Goal: Check status: Check status

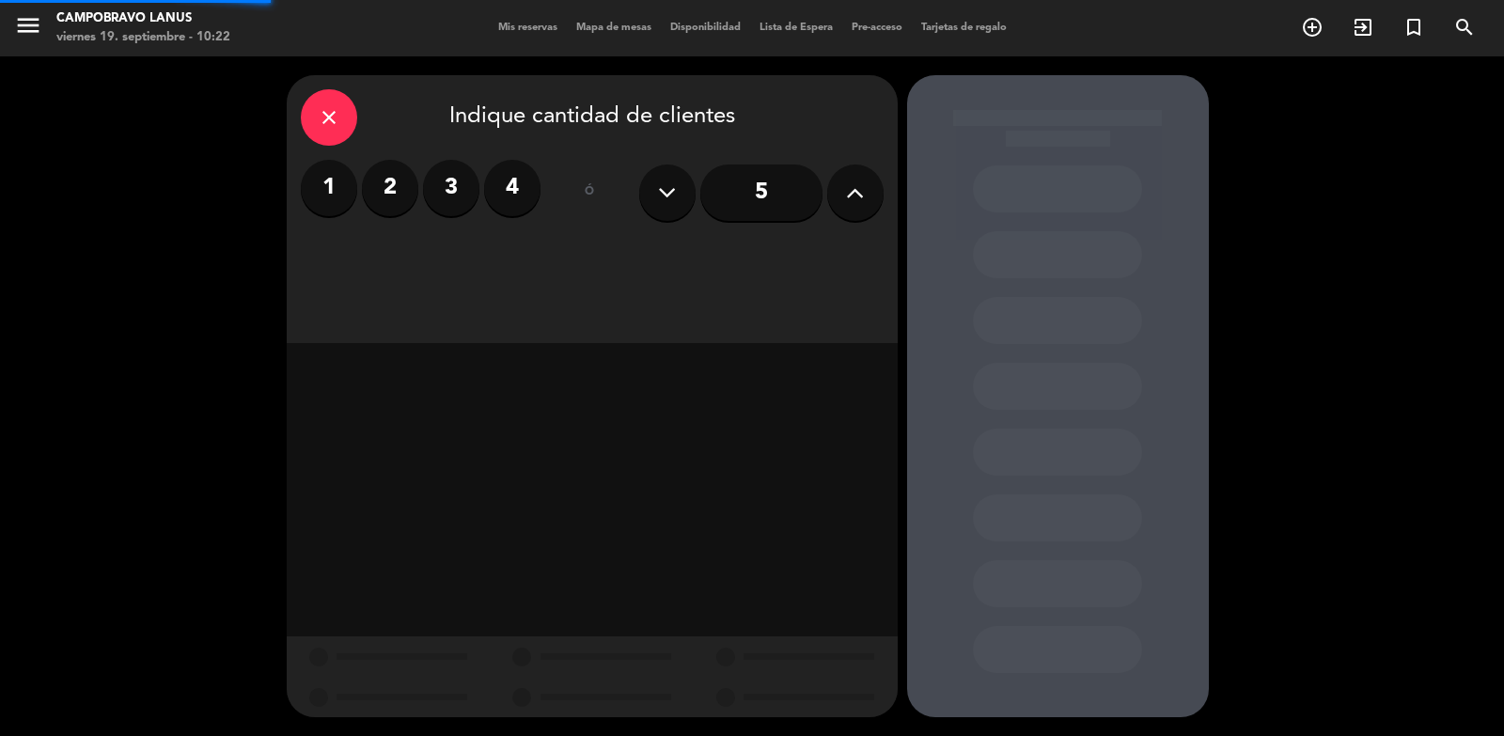
click at [23, 21] on icon "menu" at bounding box center [28, 25] width 28 height 28
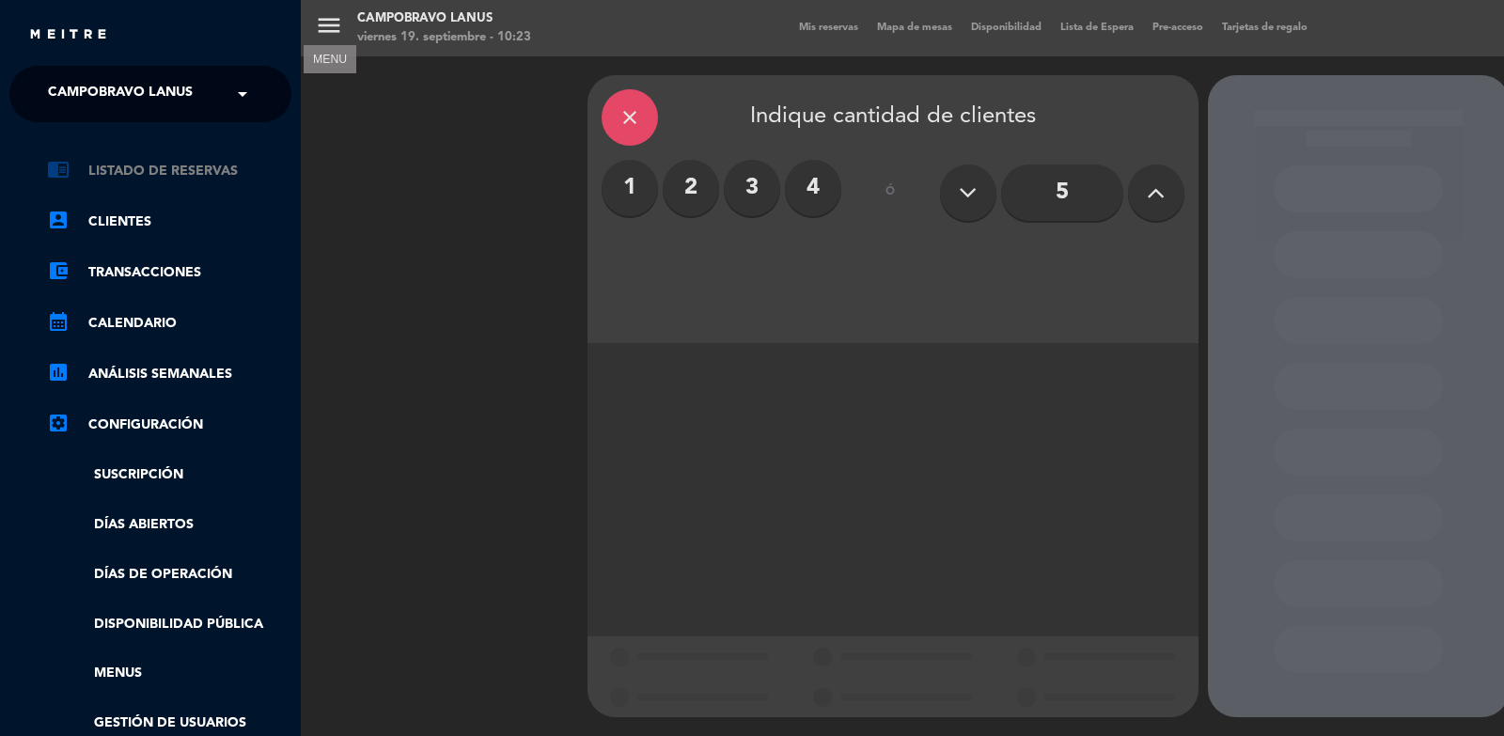
click at [155, 167] on link "chrome_reader_mode Listado de Reservas" at bounding box center [169, 171] width 244 height 23
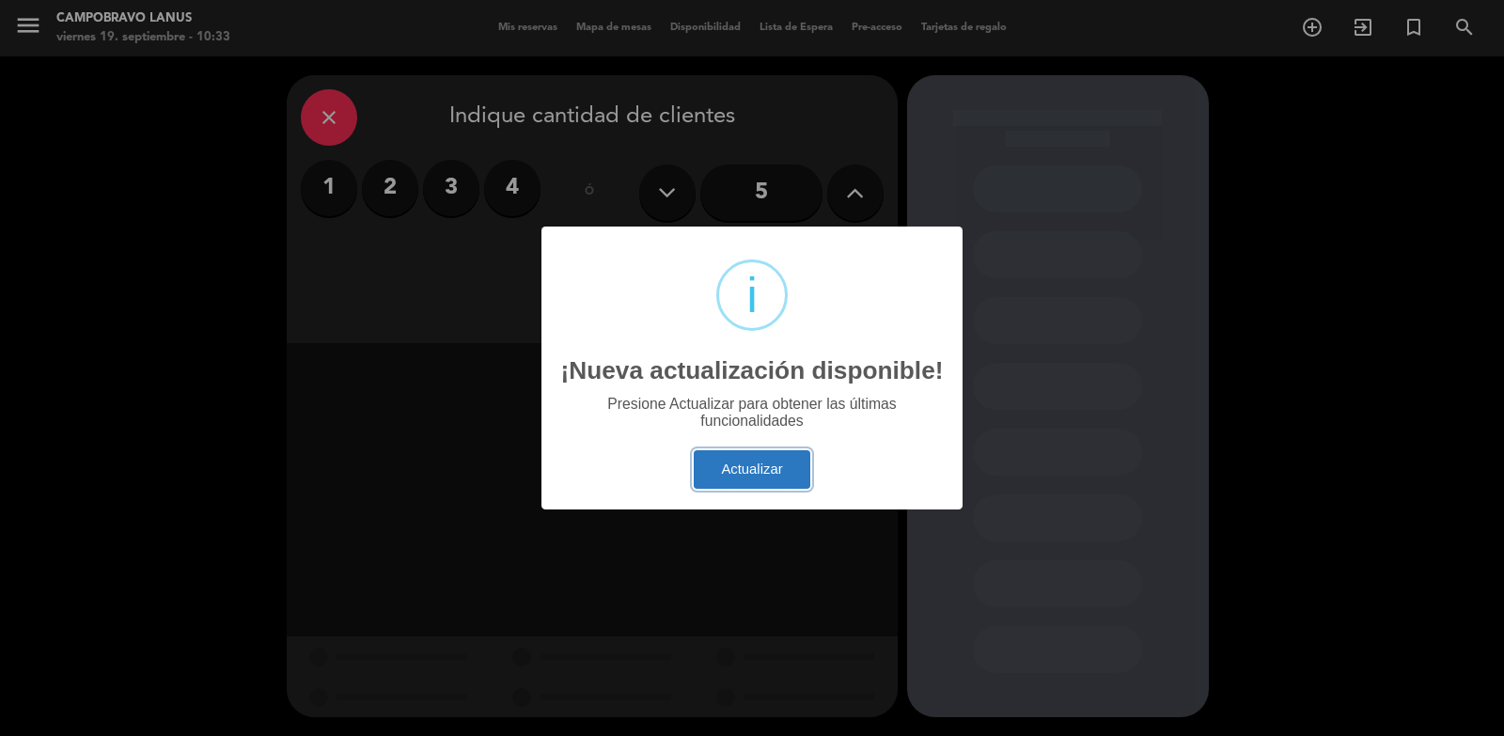
click at [753, 475] on button "Actualizar" at bounding box center [752, 469] width 117 height 39
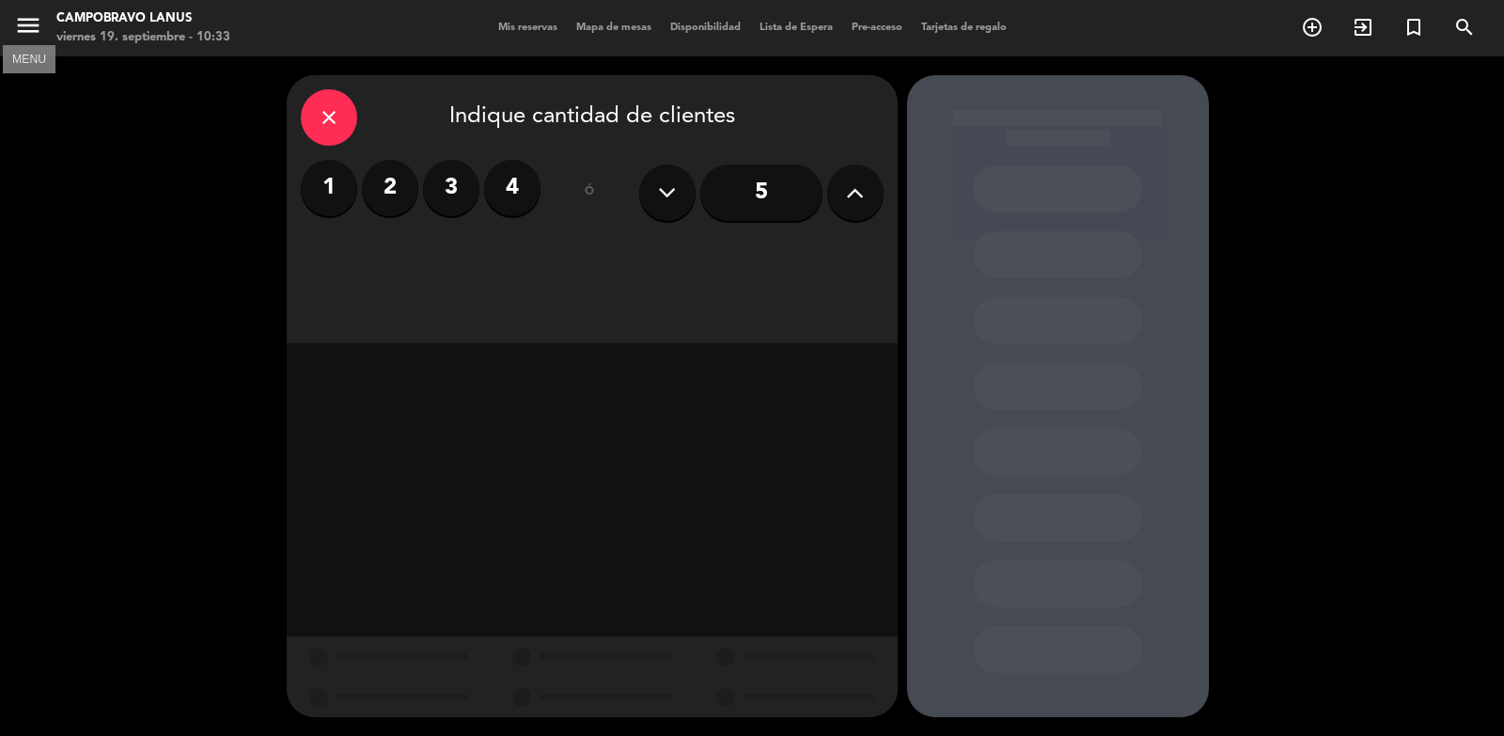
click at [36, 21] on icon "menu" at bounding box center [28, 25] width 28 height 28
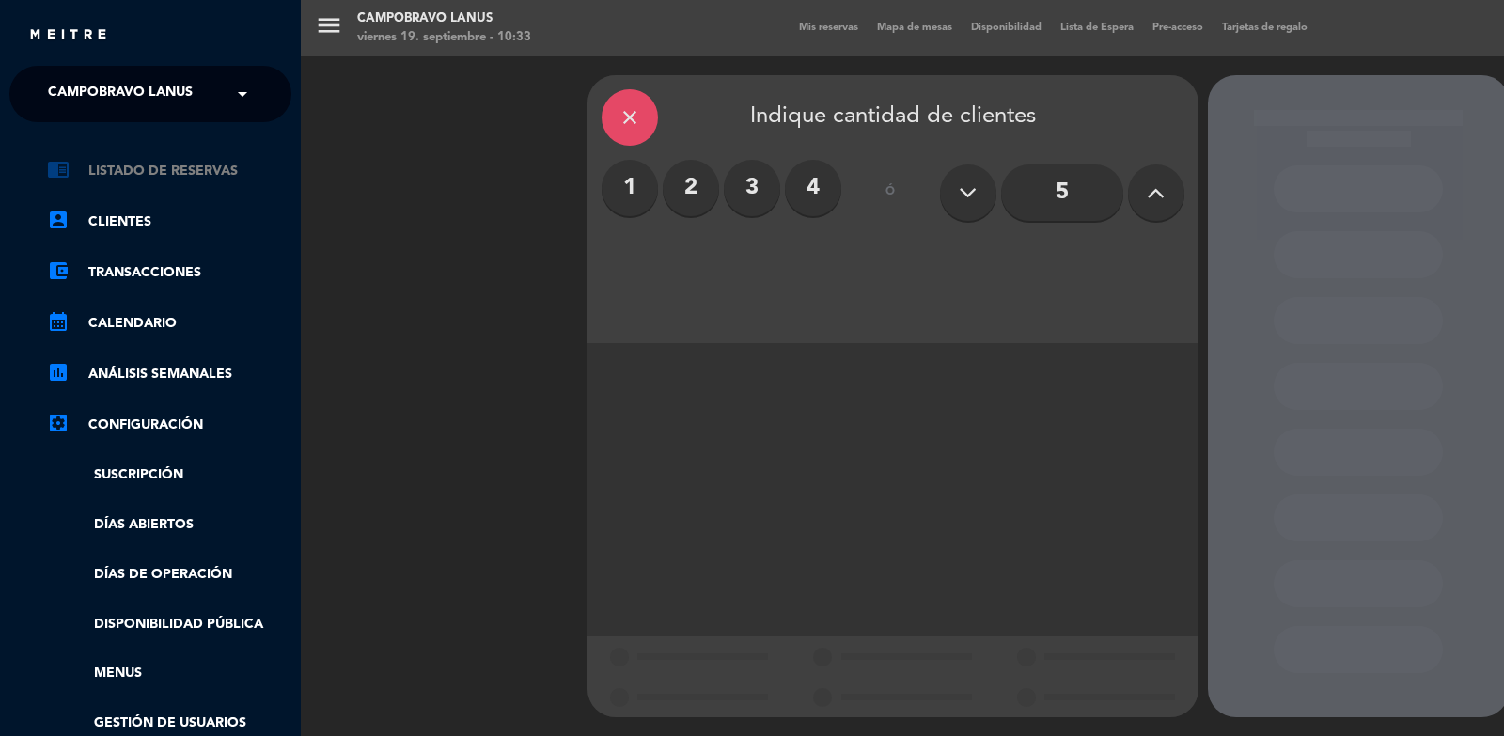
click at [143, 179] on link "chrome_reader_mode Listado de Reservas" at bounding box center [169, 171] width 244 height 23
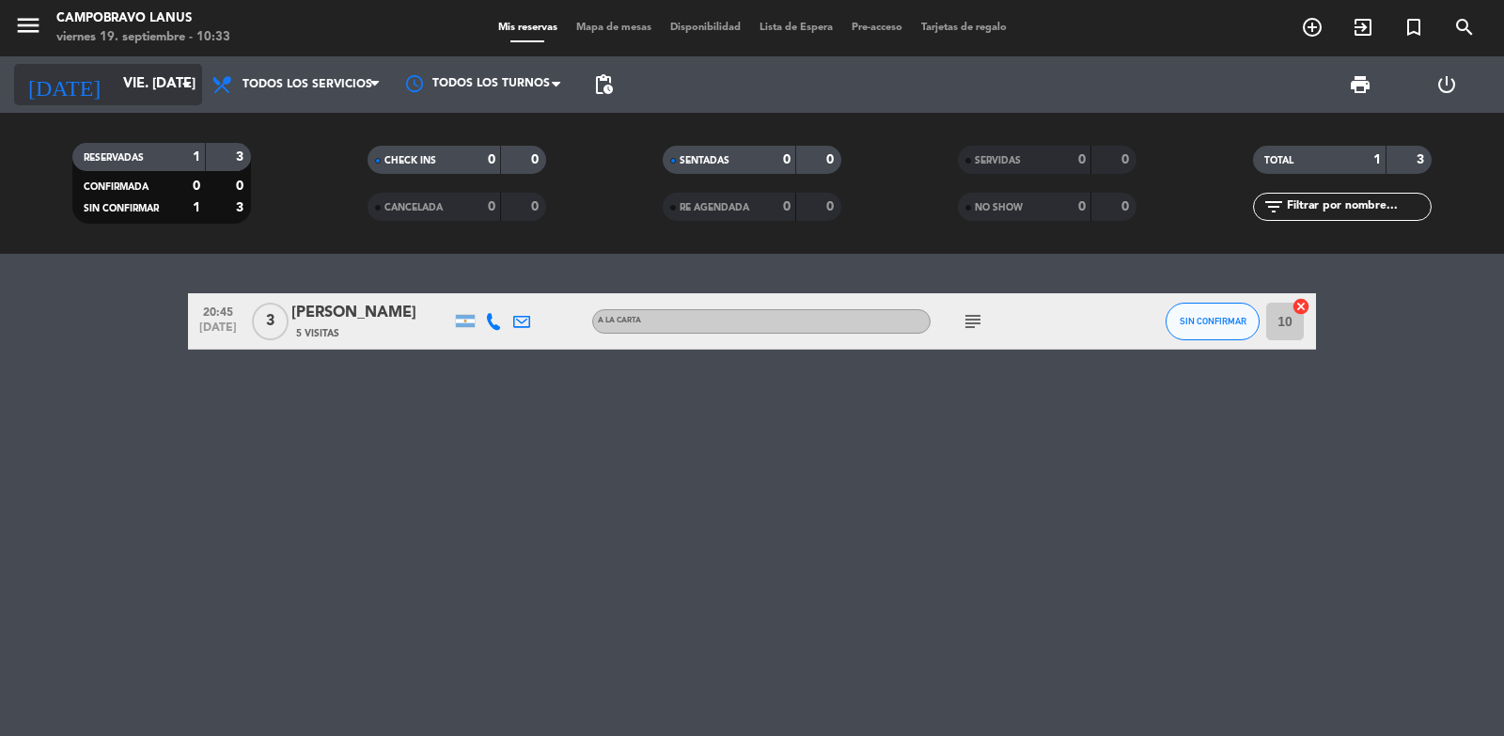
click at [148, 86] on input "vie. [DATE]" at bounding box center [204, 85] width 181 height 36
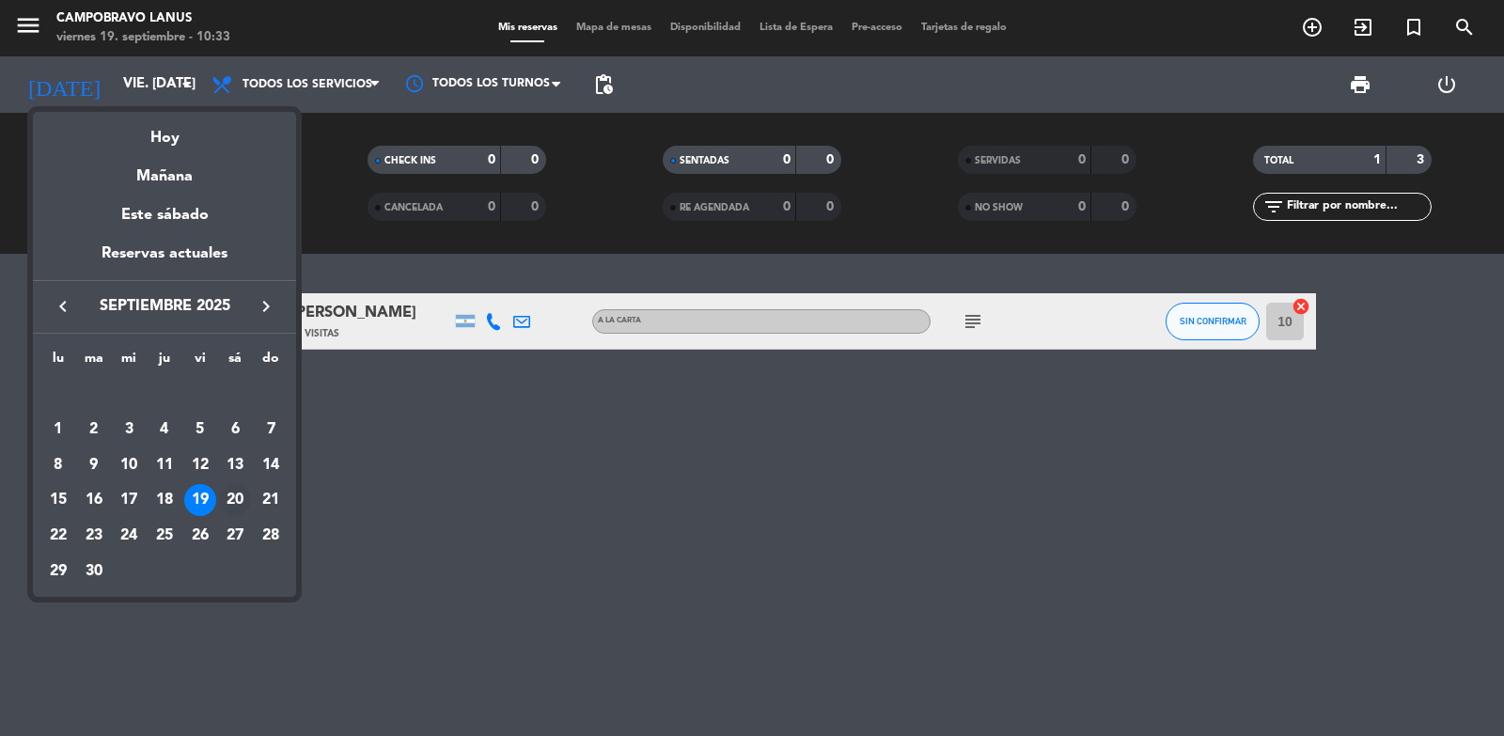
click at [233, 495] on div "20" at bounding box center [235, 500] width 32 height 32
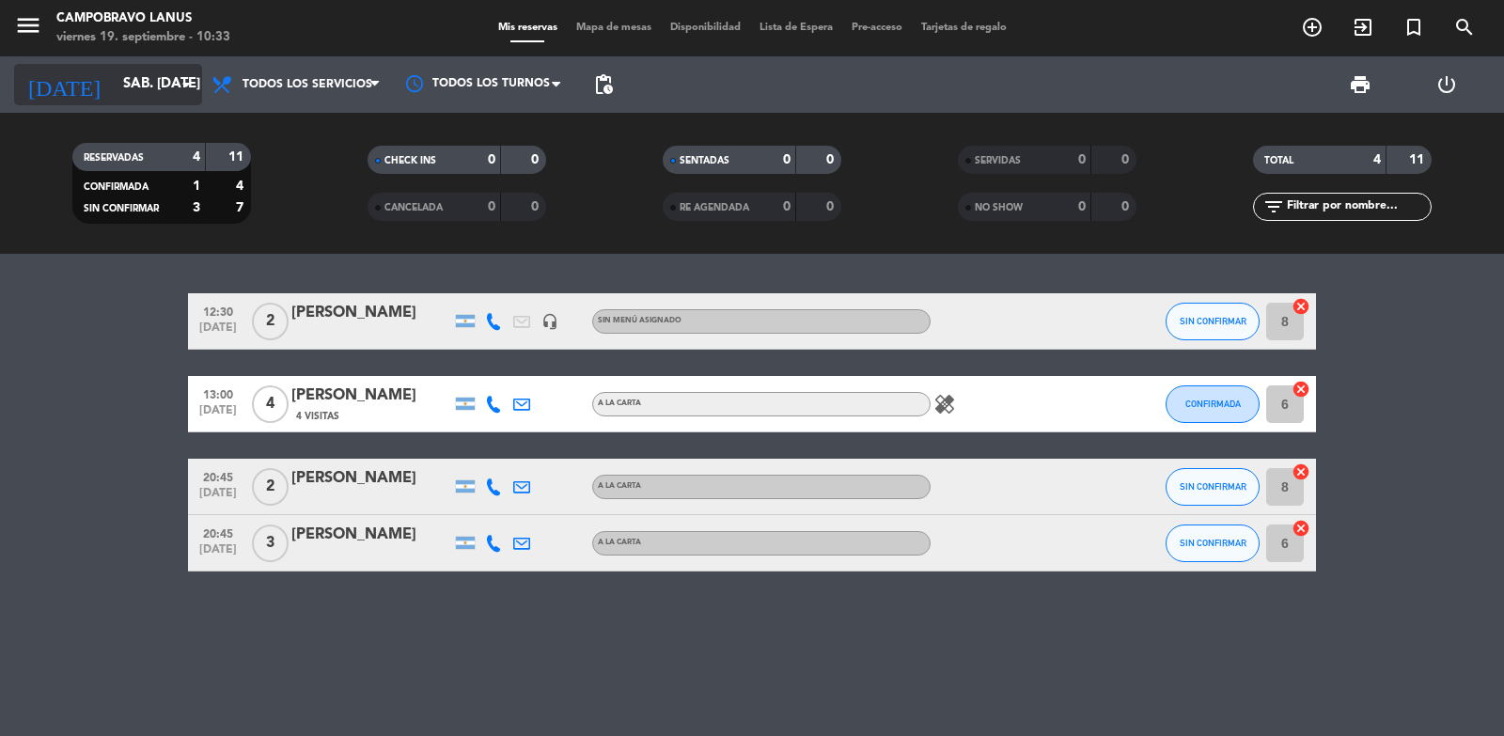
click at [114, 96] on input "sáb. [DATE]" at bounding box center [204, 85] width 181 height 36
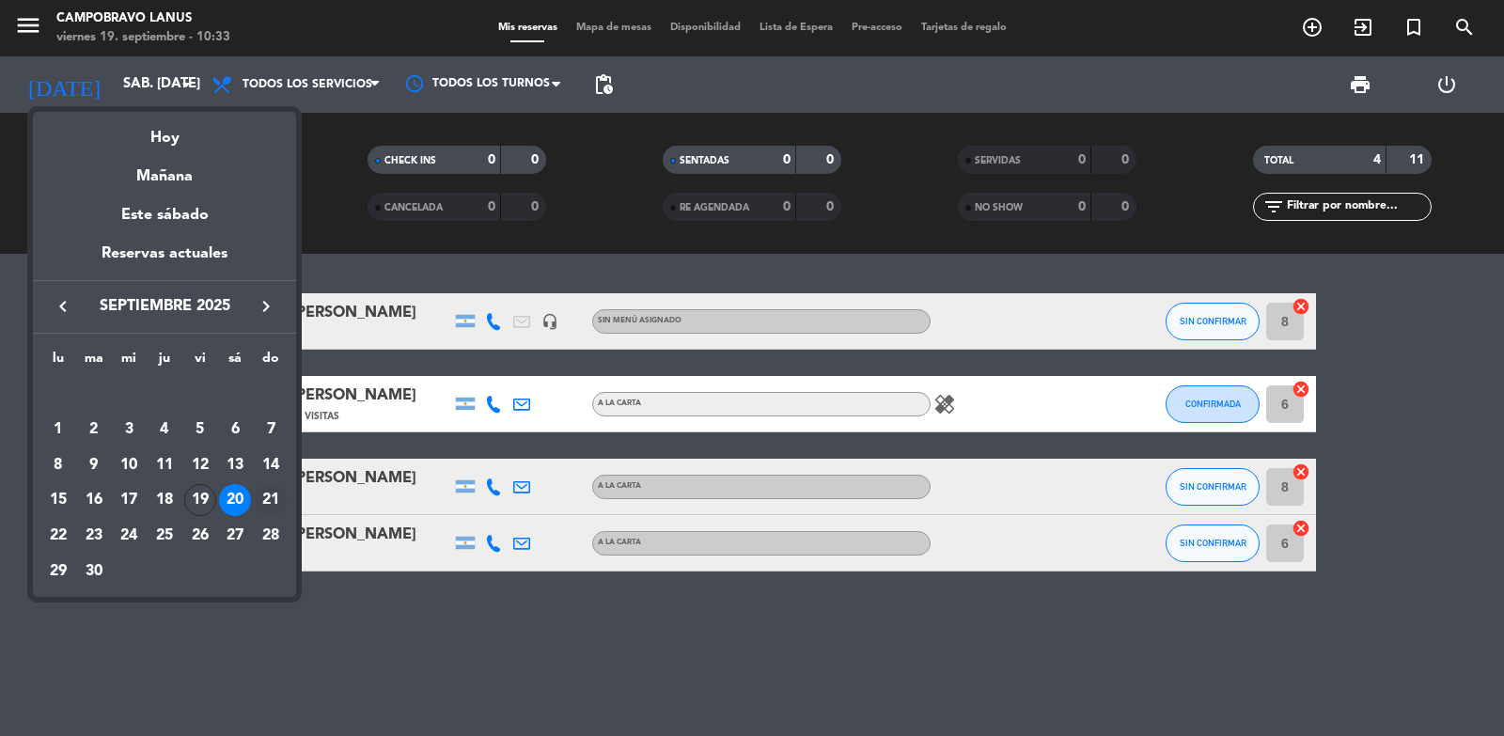
click at [279, 499] on div "21" at bounding box center [271, 500] width 32 height 32
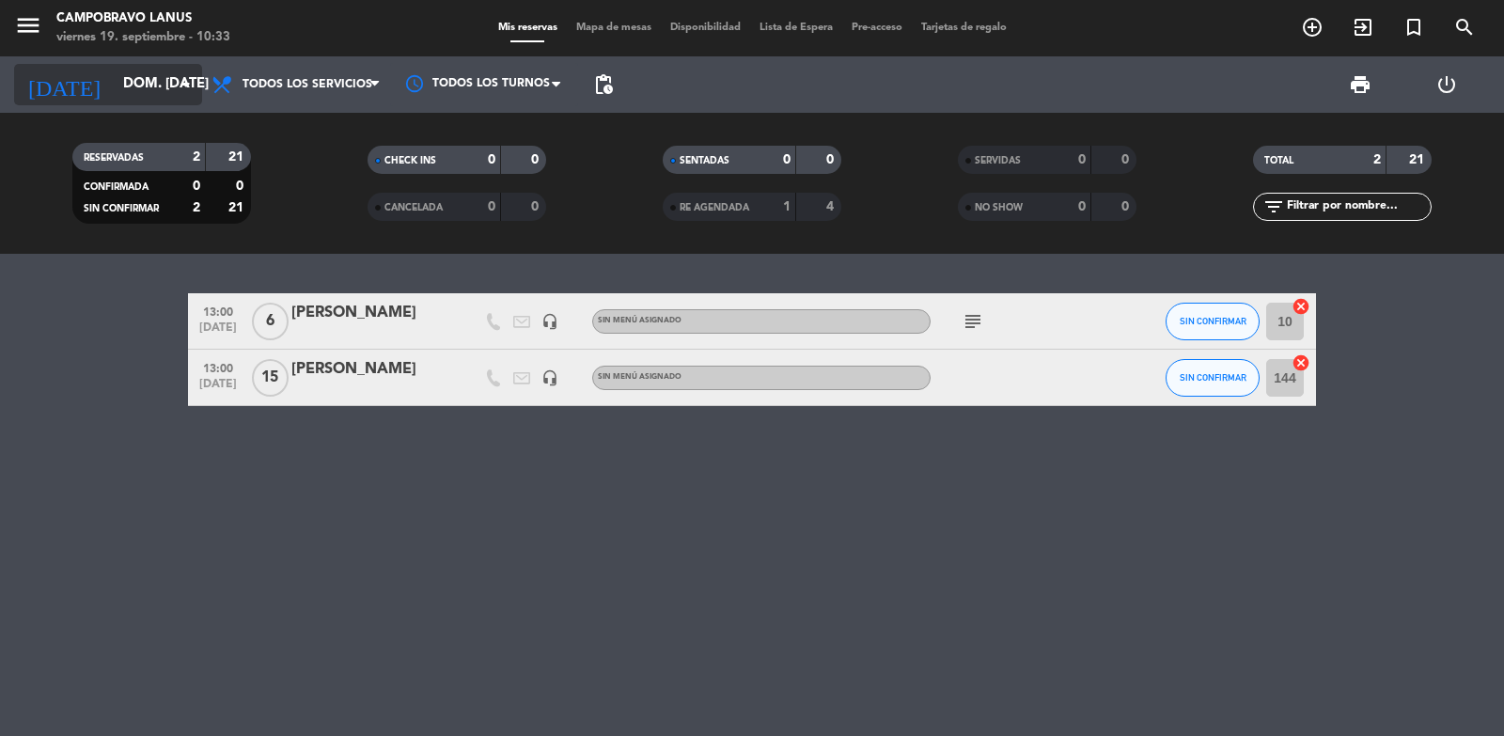
click at [148, 83] on input "dom. [DATE]" at bounding box center [204, 85] width 181 height 36
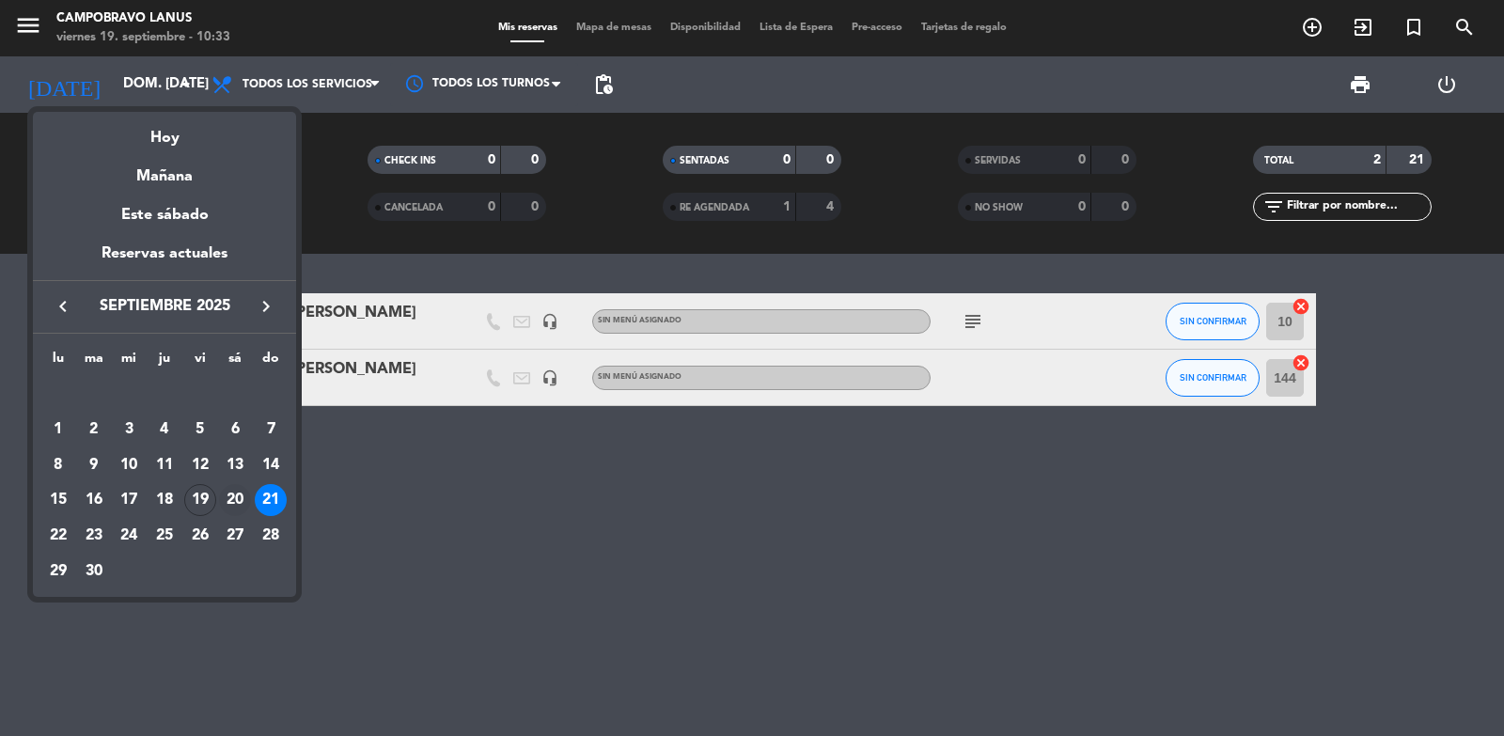
click at [242, 491] on div "20" at bounding box center [235, 500] width 32 height 32
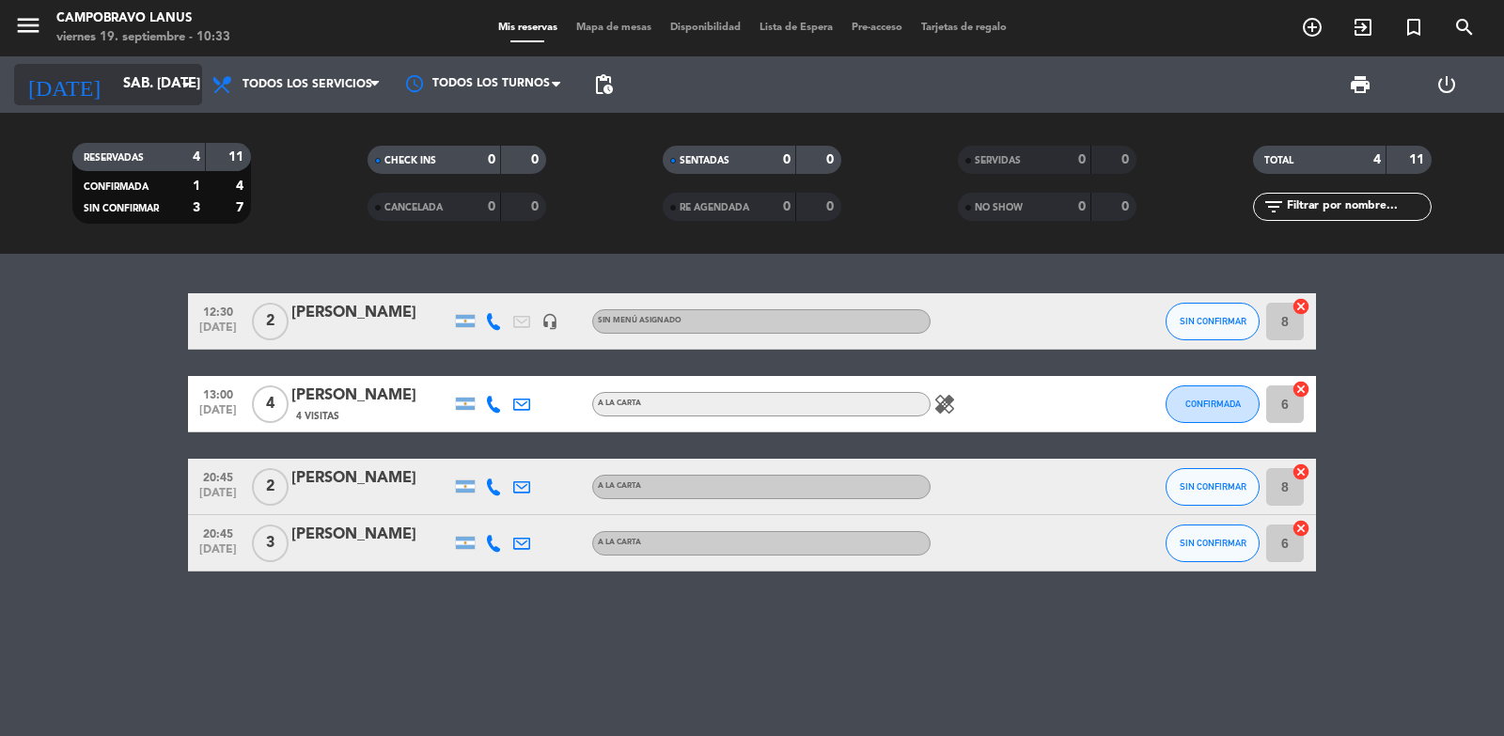
click at [120, 97] on input "sáb. [DATE]" at bounding box center [204, 85] width 181 height 36
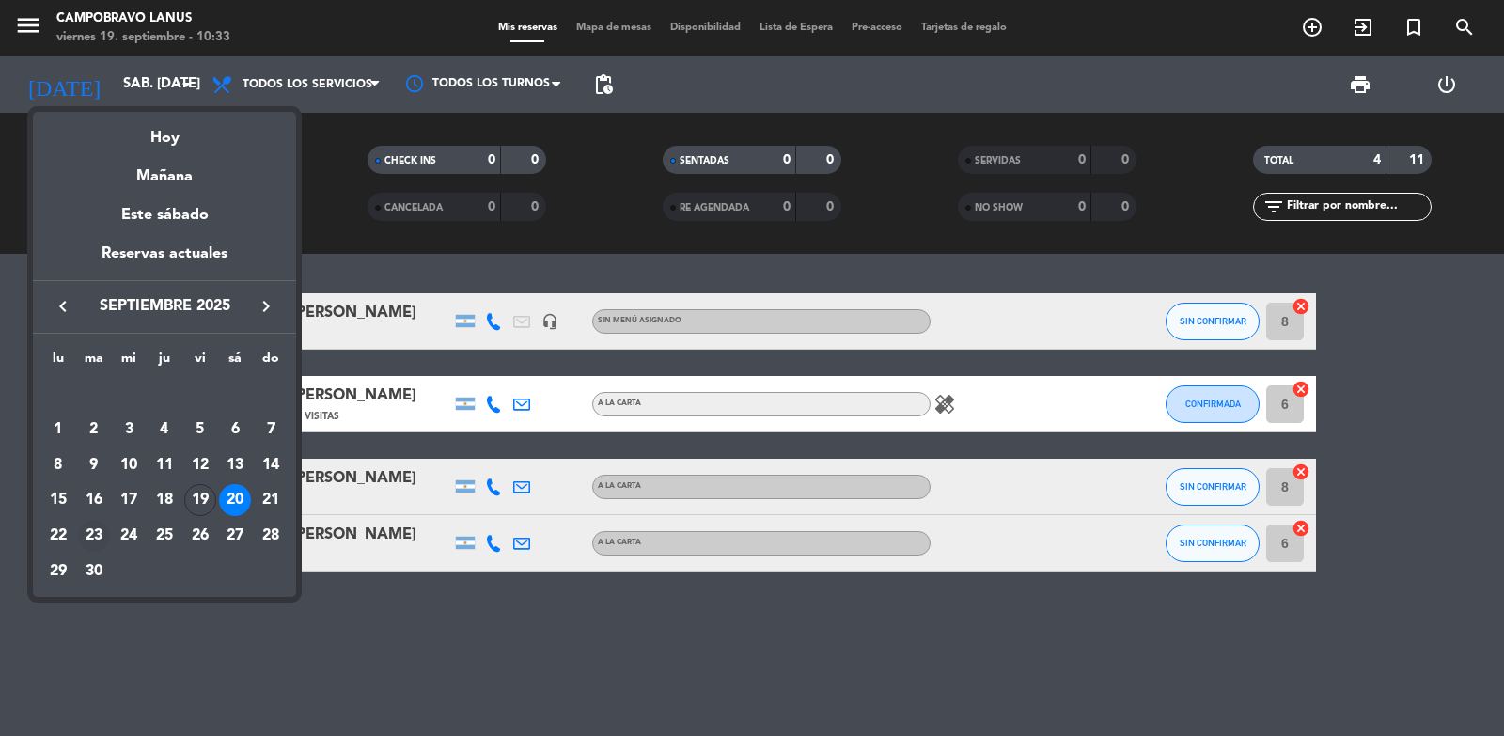
click at [92, 538] on div "23" at bounding box center [94, 536] width 32 height 32
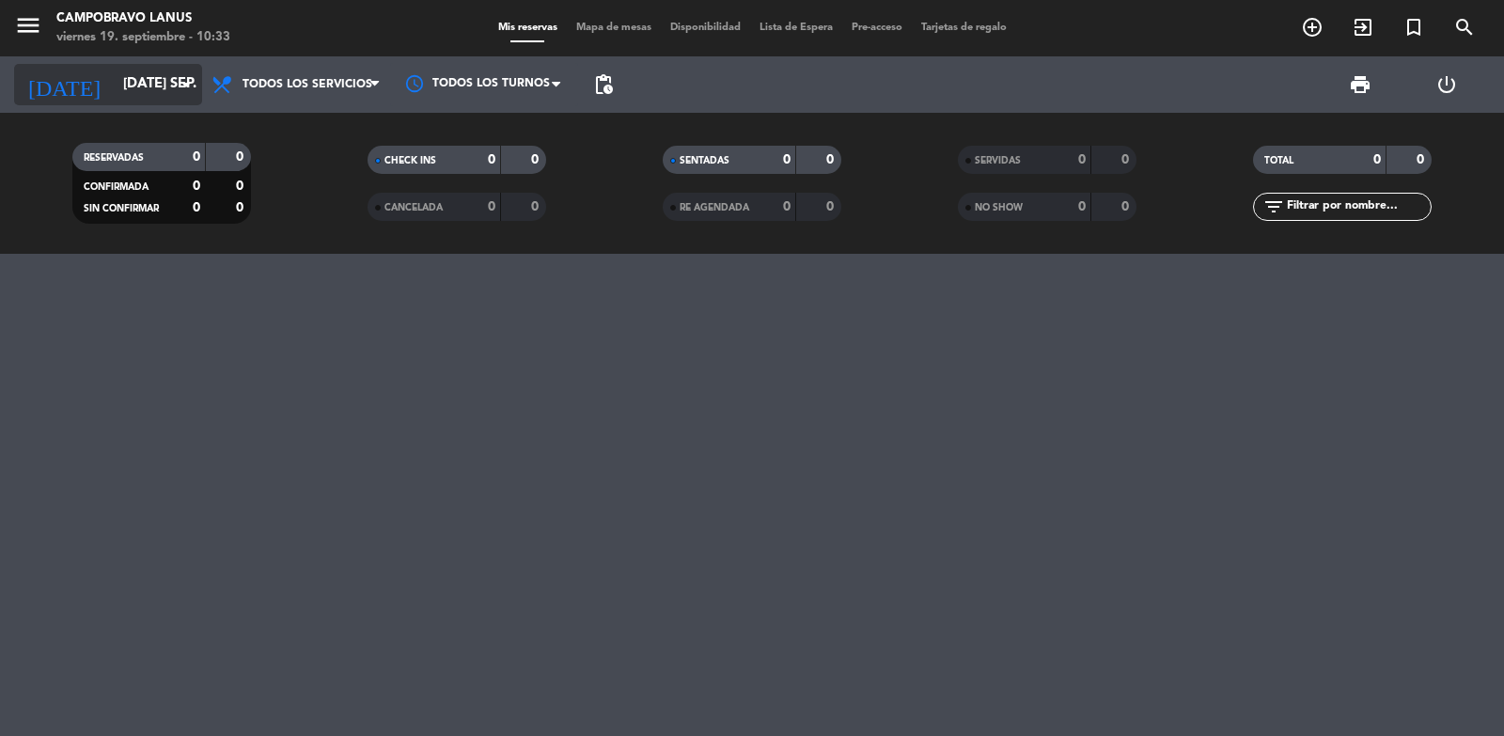
click at [168, 88] on input "[DATE] sep." at bounding box center [204, 85] width 181 height 36
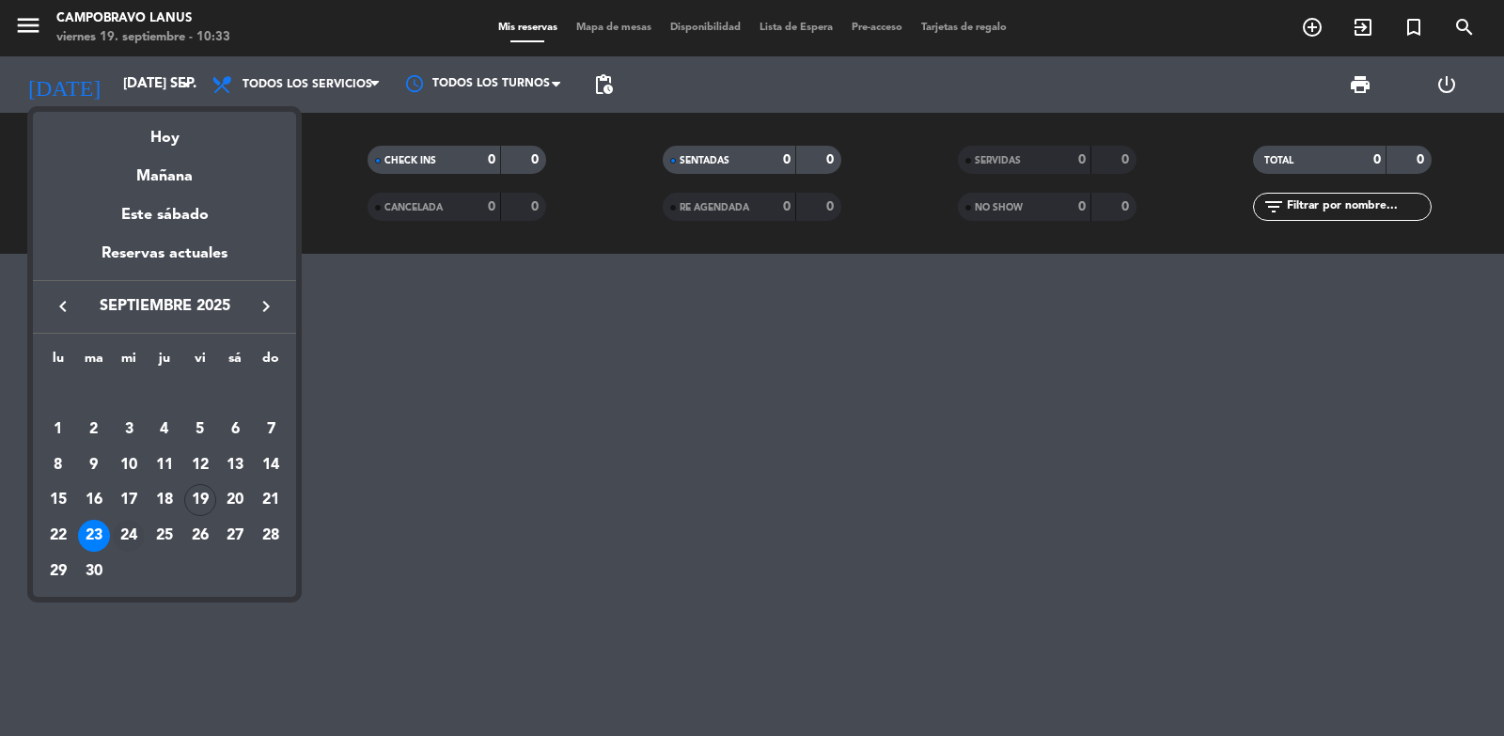
click at [135, 539] on div "24" at bounding box center [129, 536] width 32 height 32
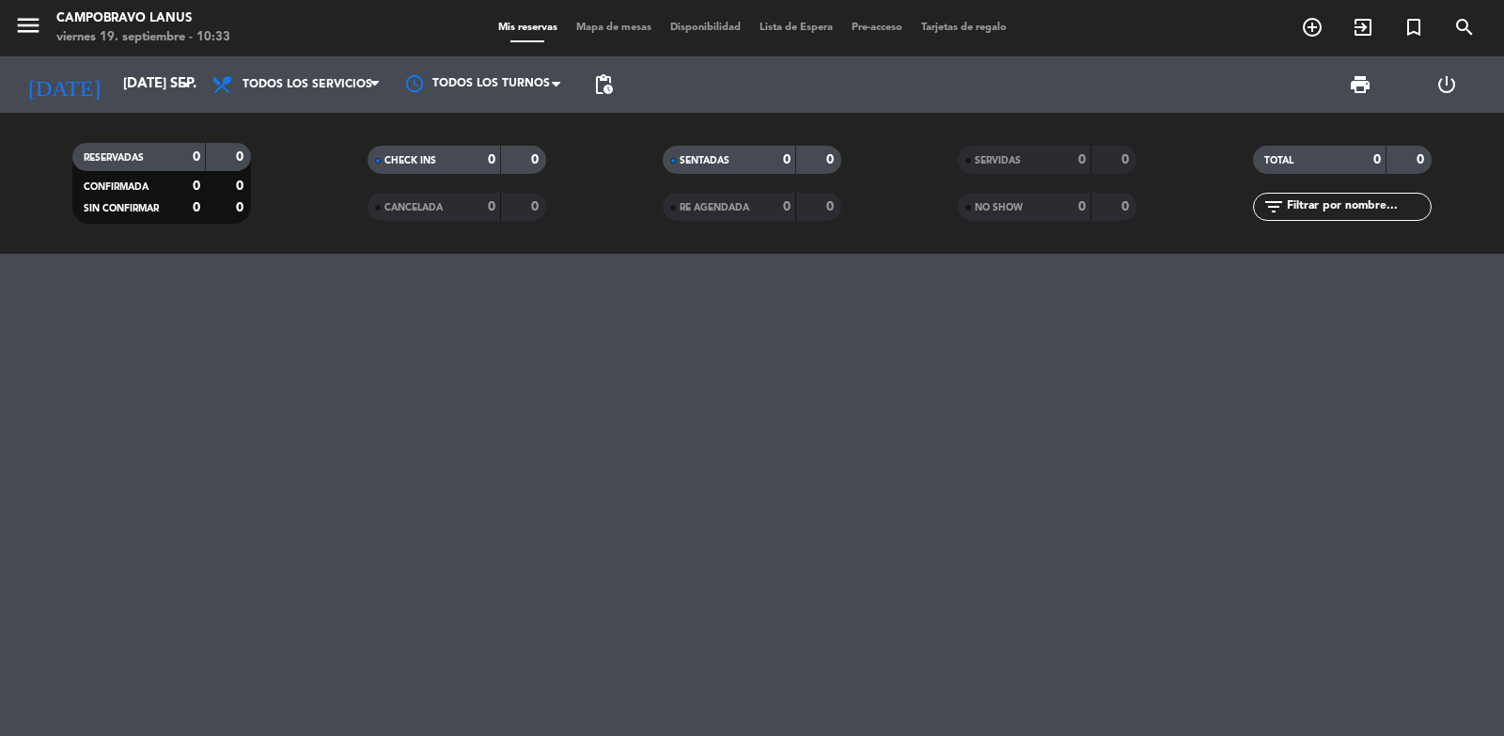
type input "mié. [DATE]"
